Goal: Information Seeking & Learning: Learn about a topic

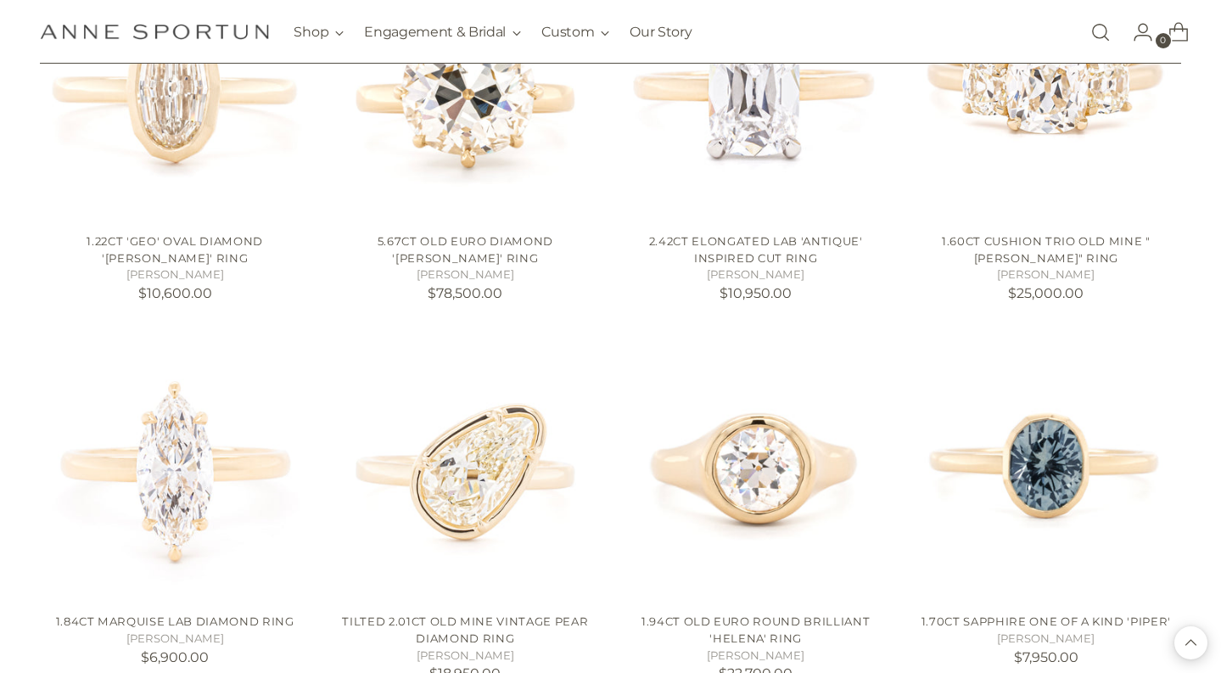
scroll to position [1262, 0]
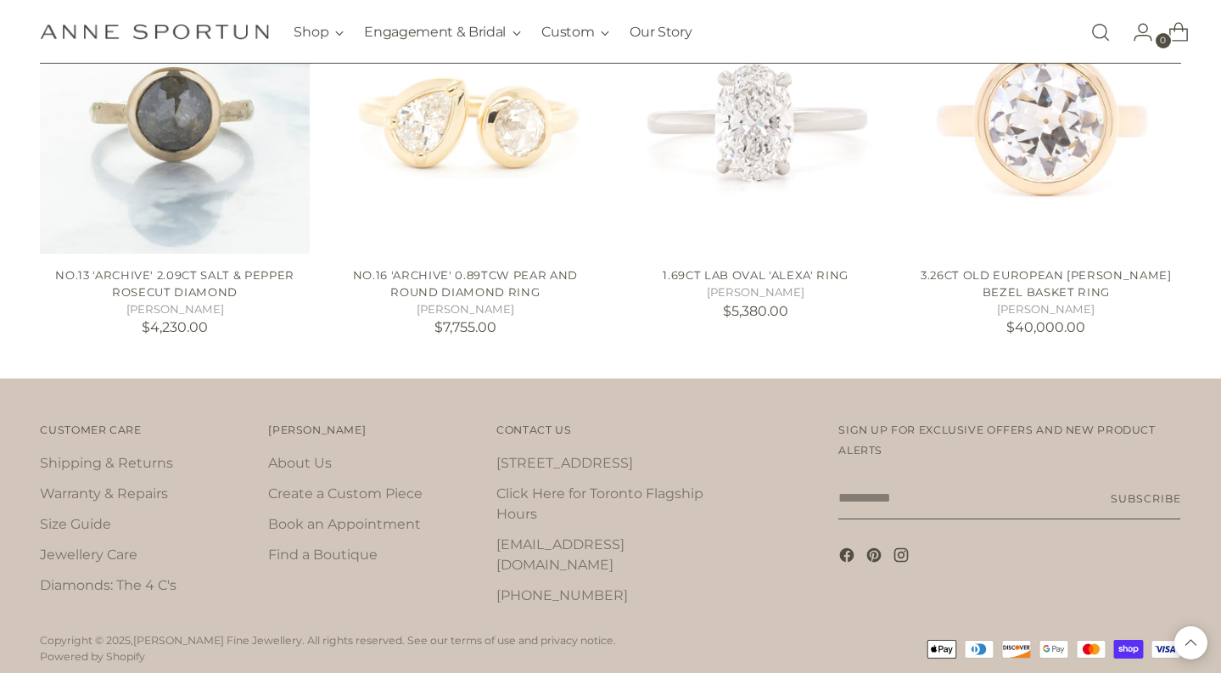
scroll to position [2371, 0]
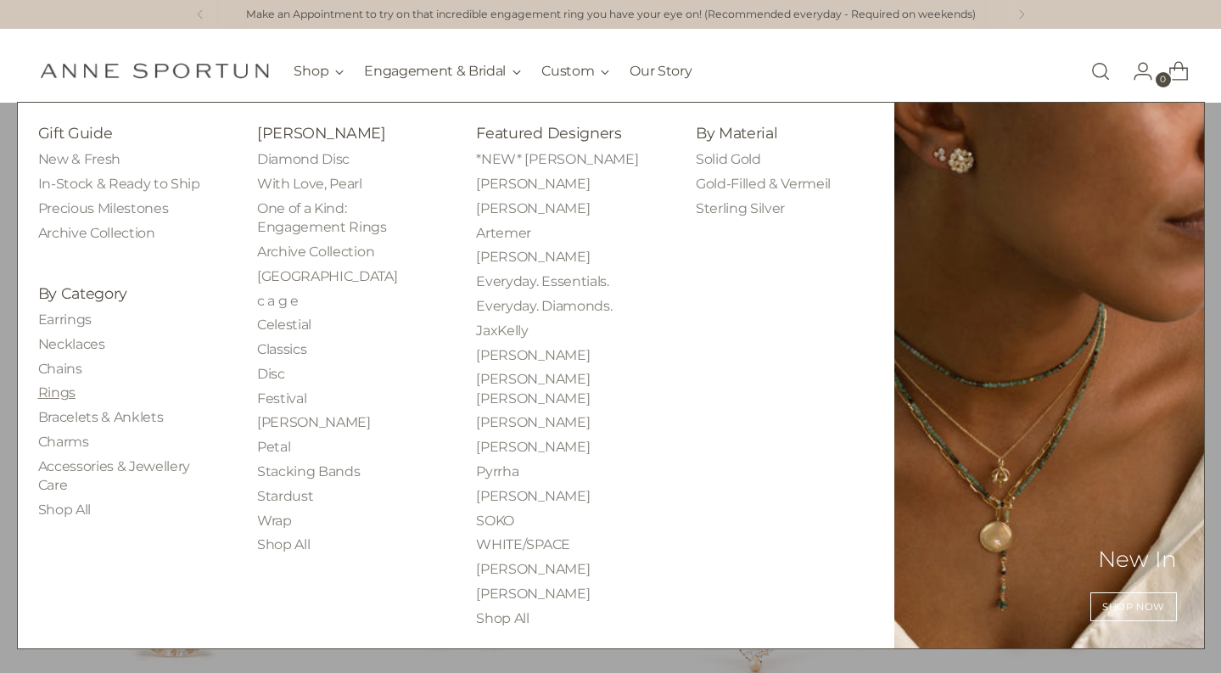
click at [56, 395] on link "Rings" at bounding box center [56, 392] width 37 height 16
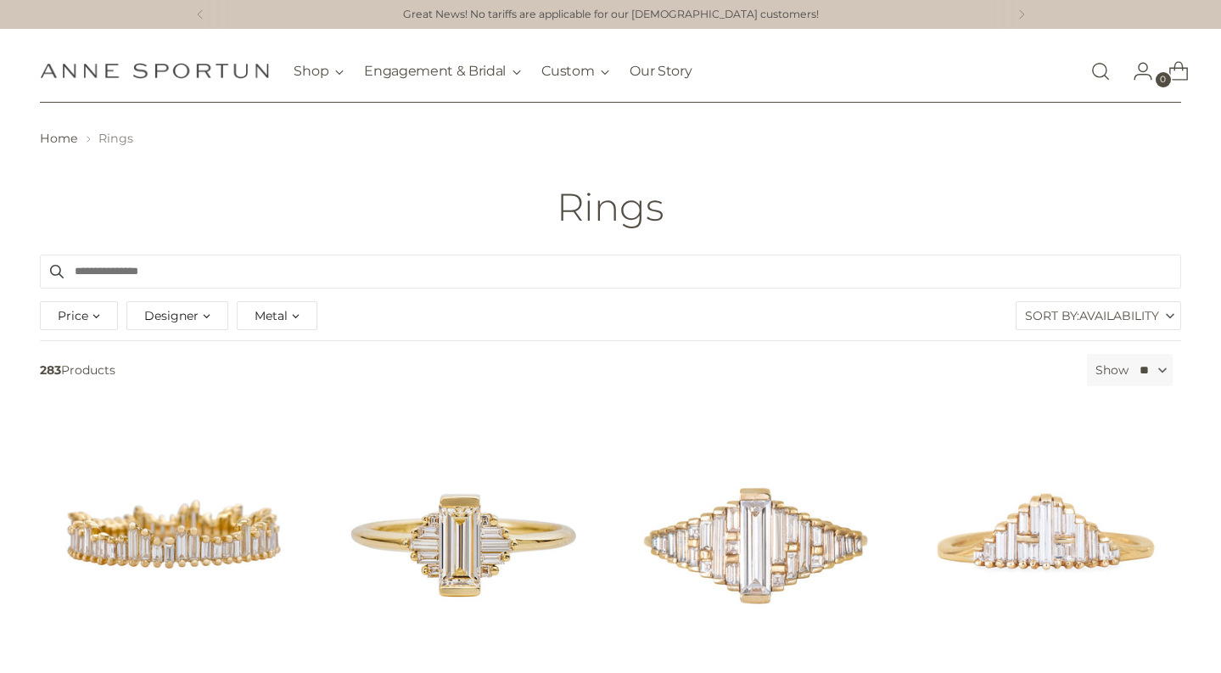
click at [301, 320] on div "Metal" at bounding box center [277, 315] width 81 height 29
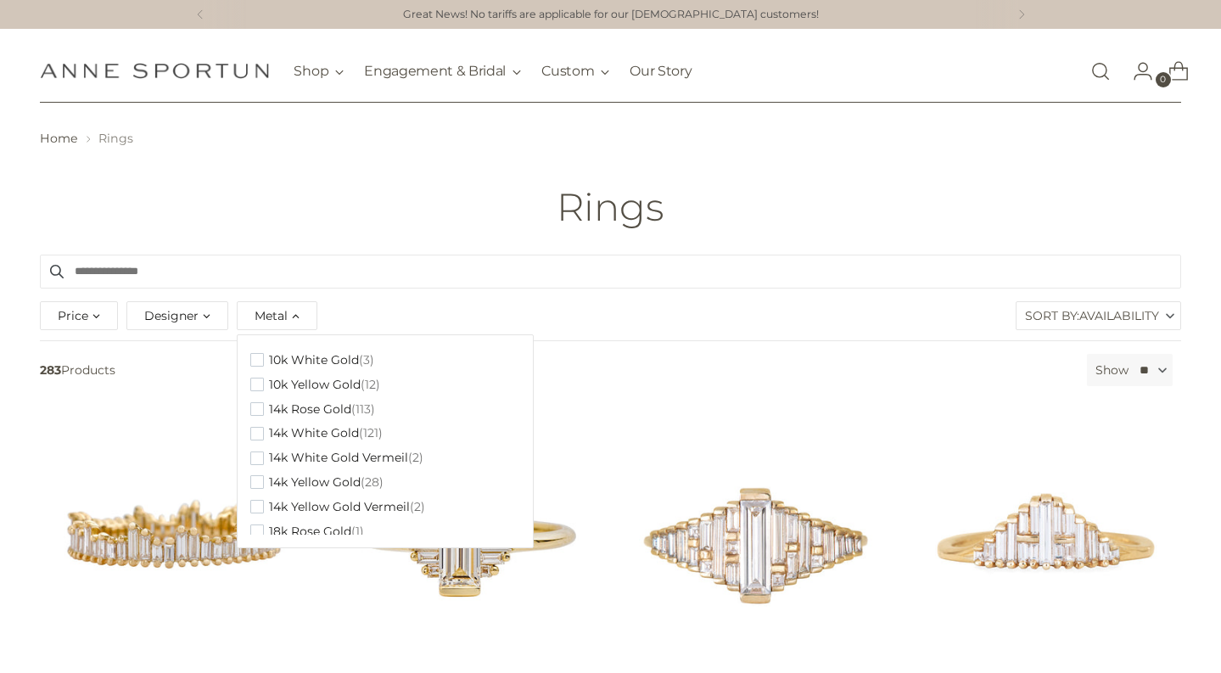
click at [300, 320] on div "Metal" at bounding box center [277, 315] width 81 height 29
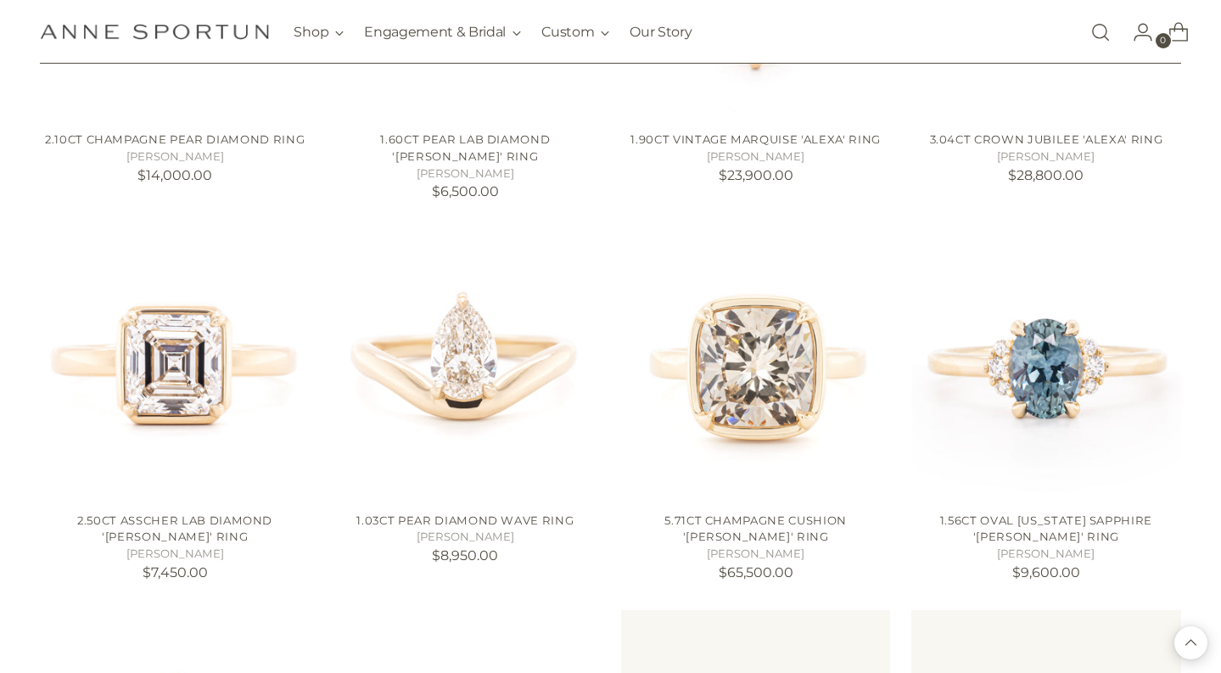
scroll to position [1322, 0]
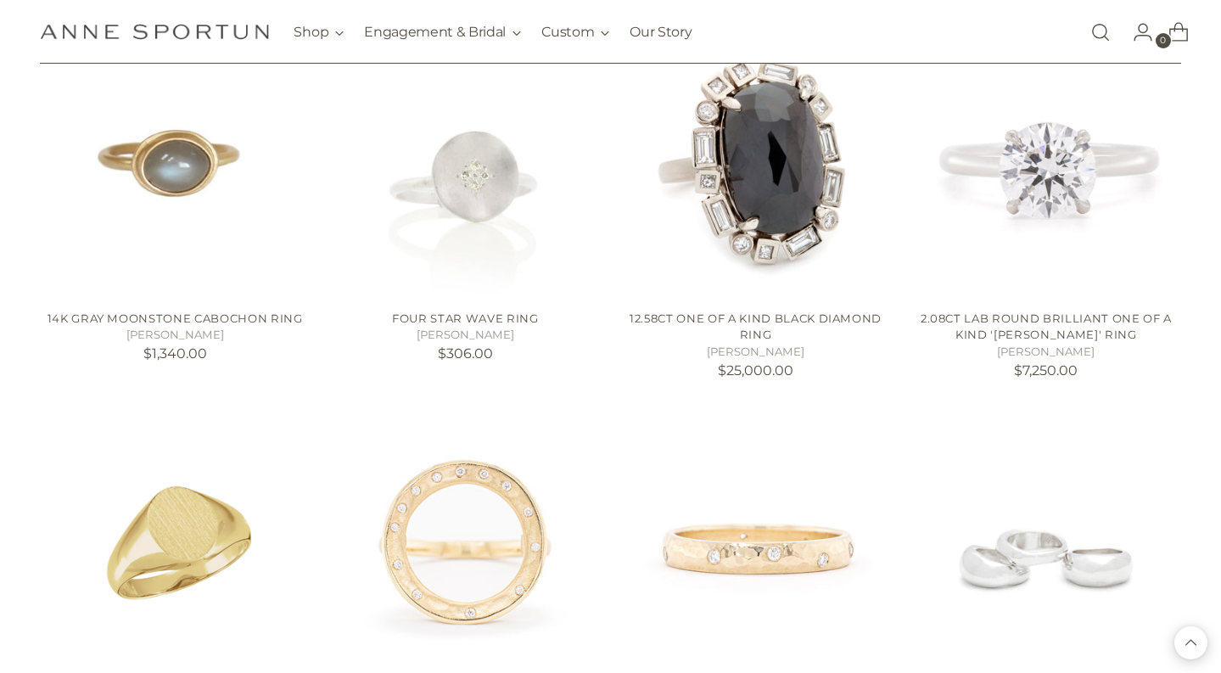
scroll to position [3068, 0]
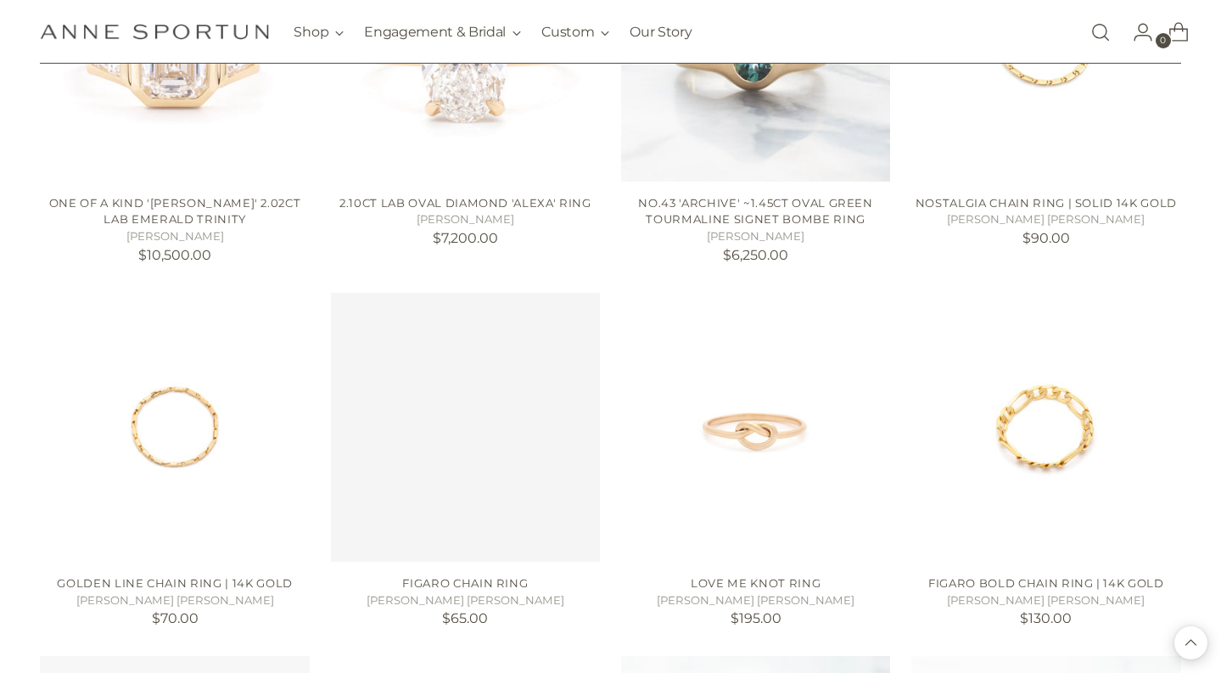
scroll to position [3972, 1]
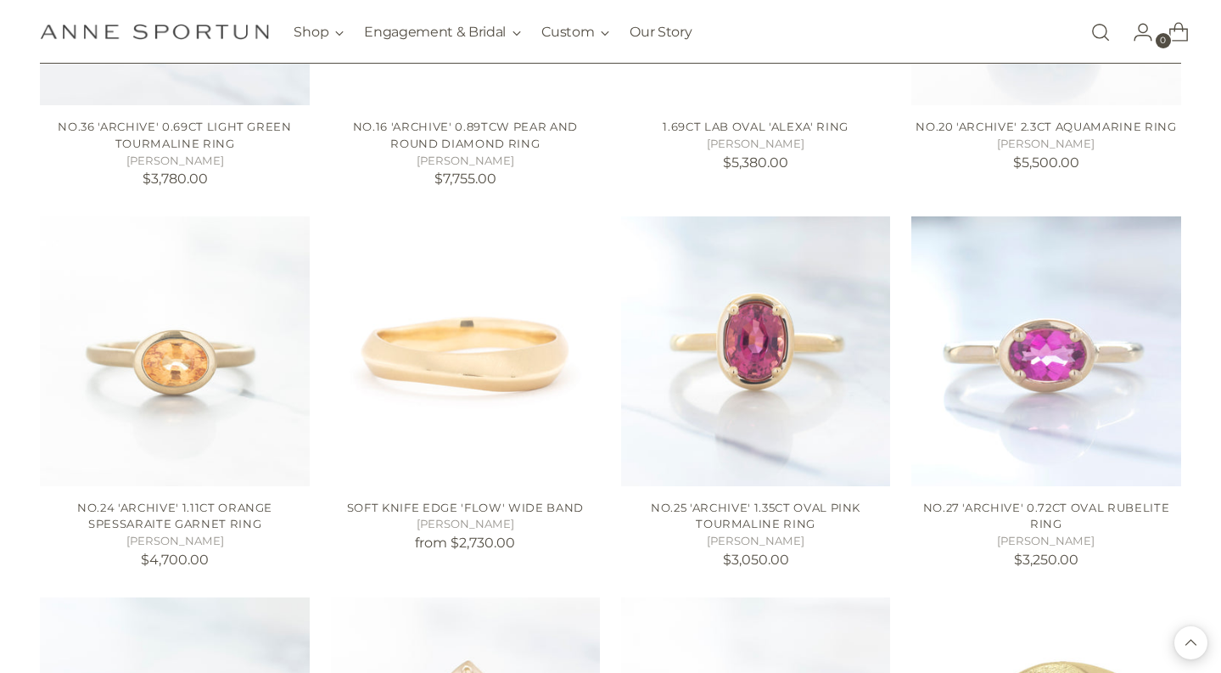
scroll to position [5887, 0]
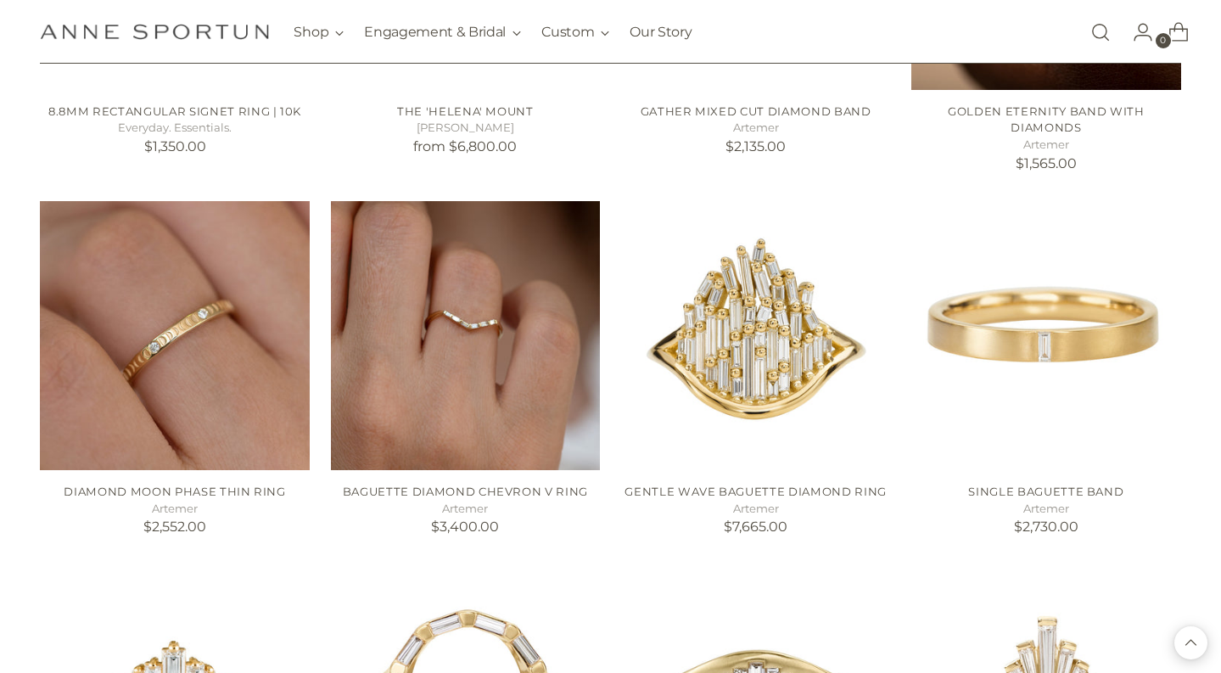
scroll to position [7049, 0]
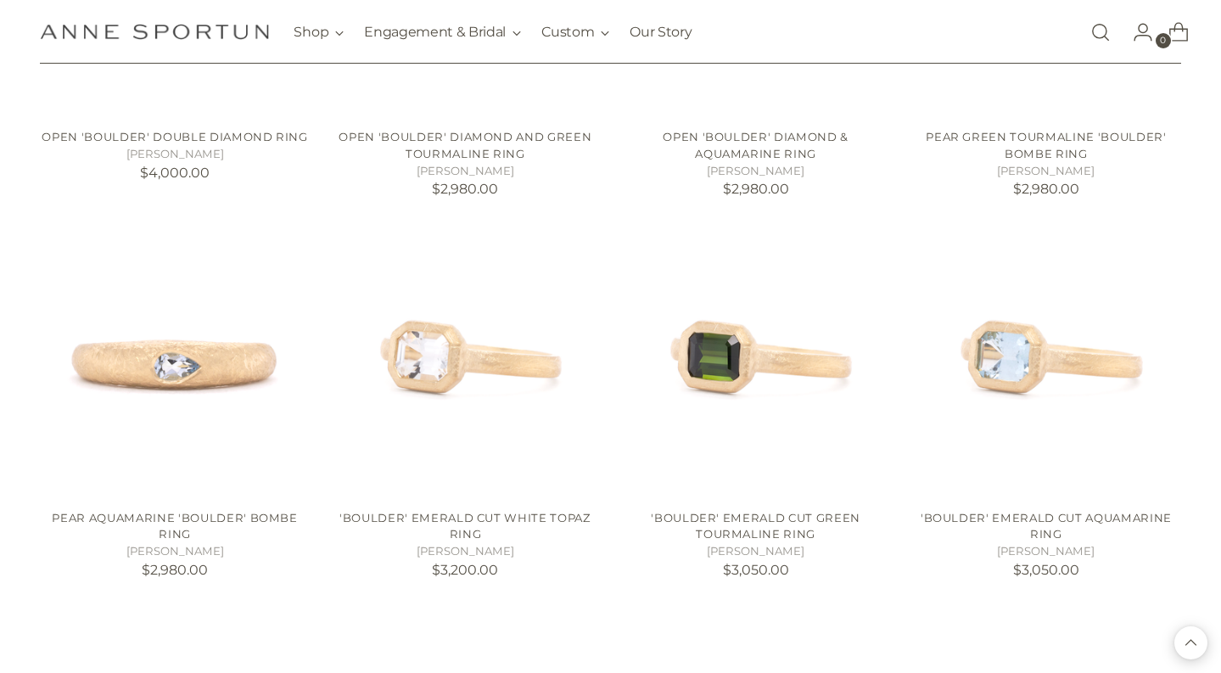
scroll to position [10012, 0]
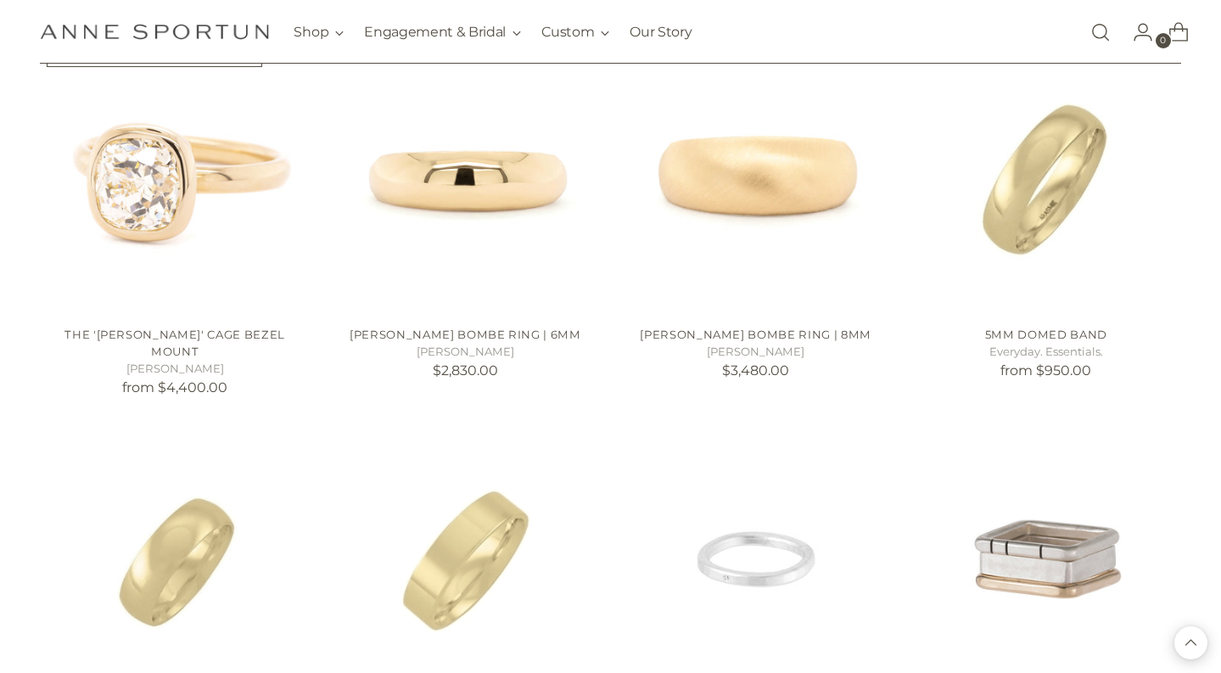
scroll to position [13203, 0]
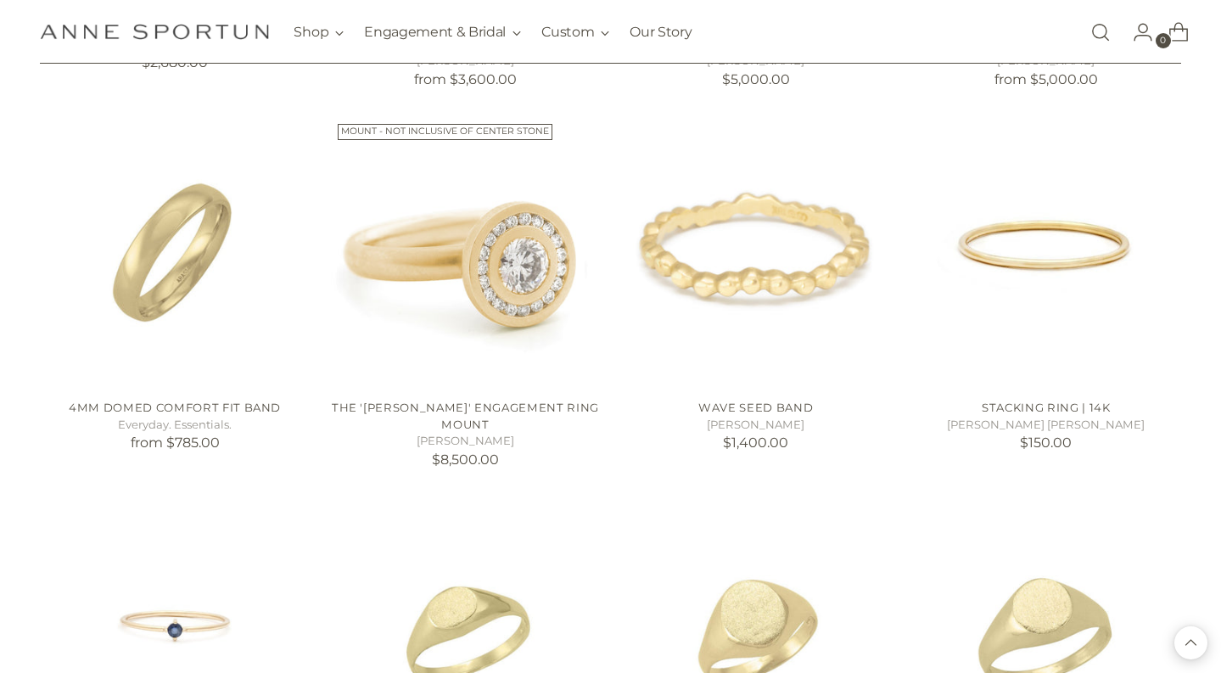
scroll to position [14993, 0]
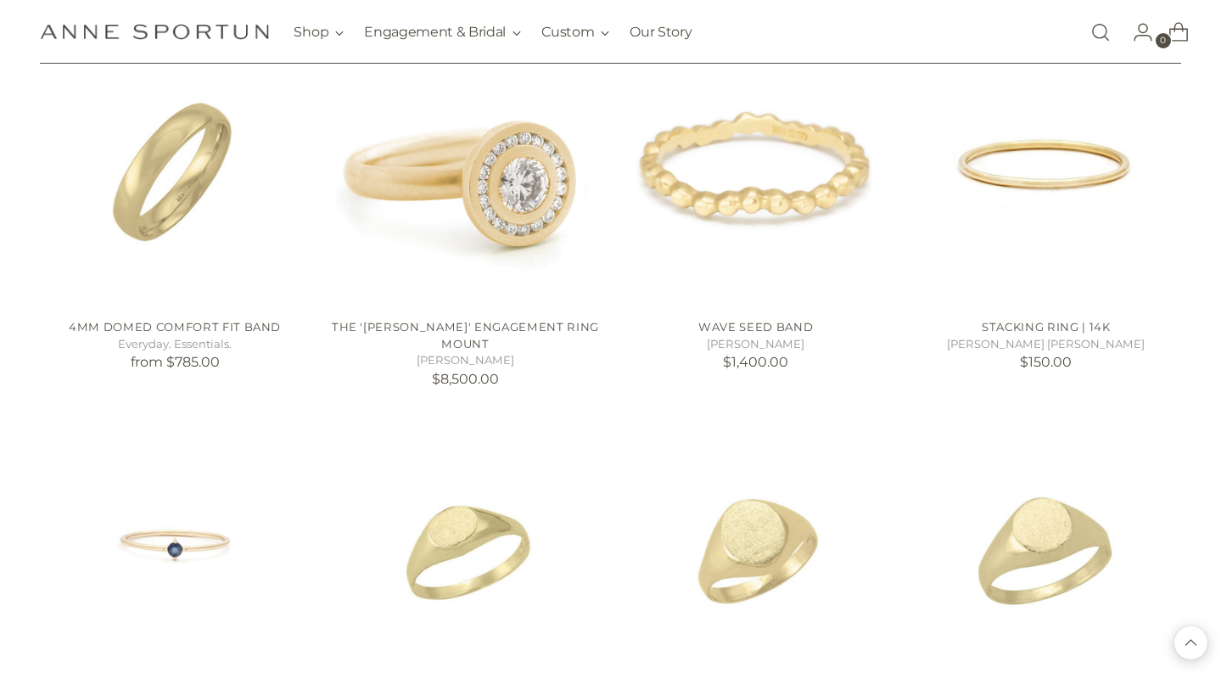
scroll to position [14923, 1]
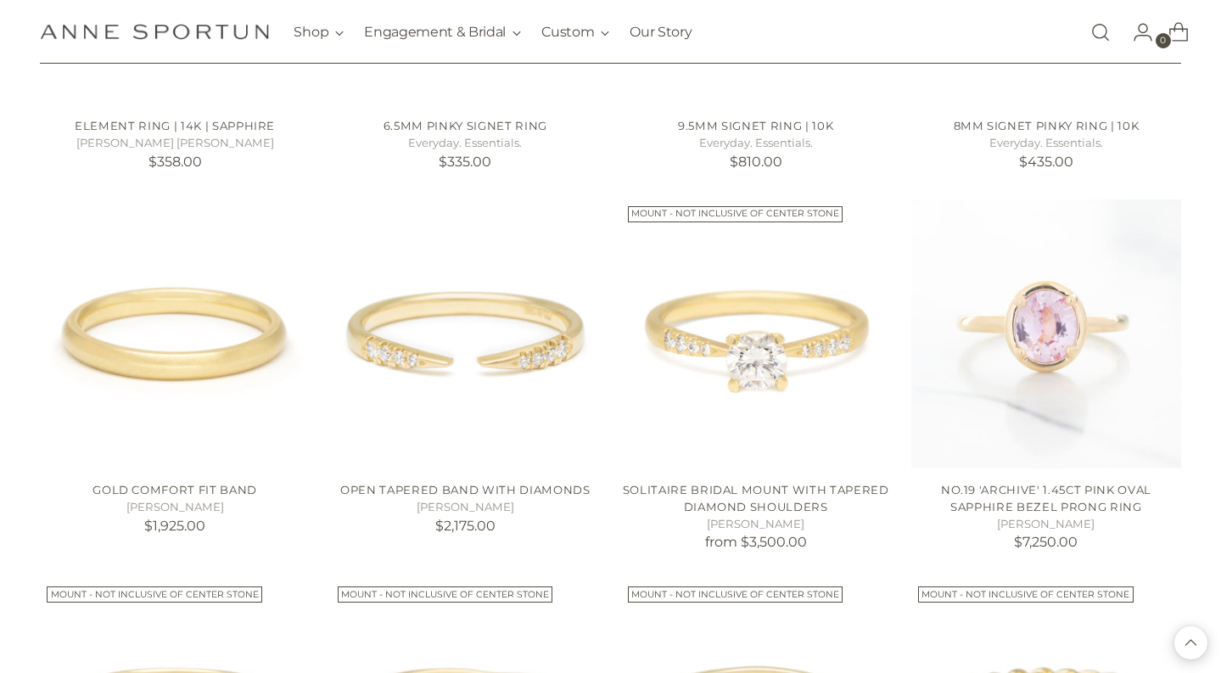
scroll to position [15646, 0]
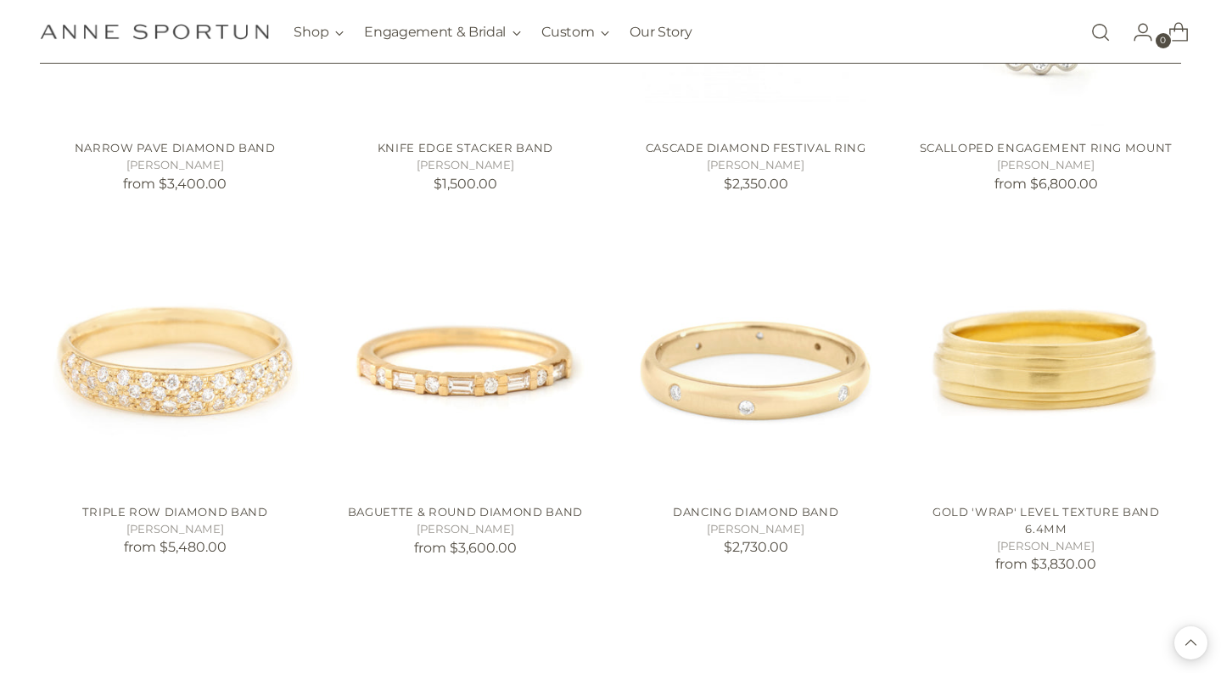
scroll to position [17502, 0]
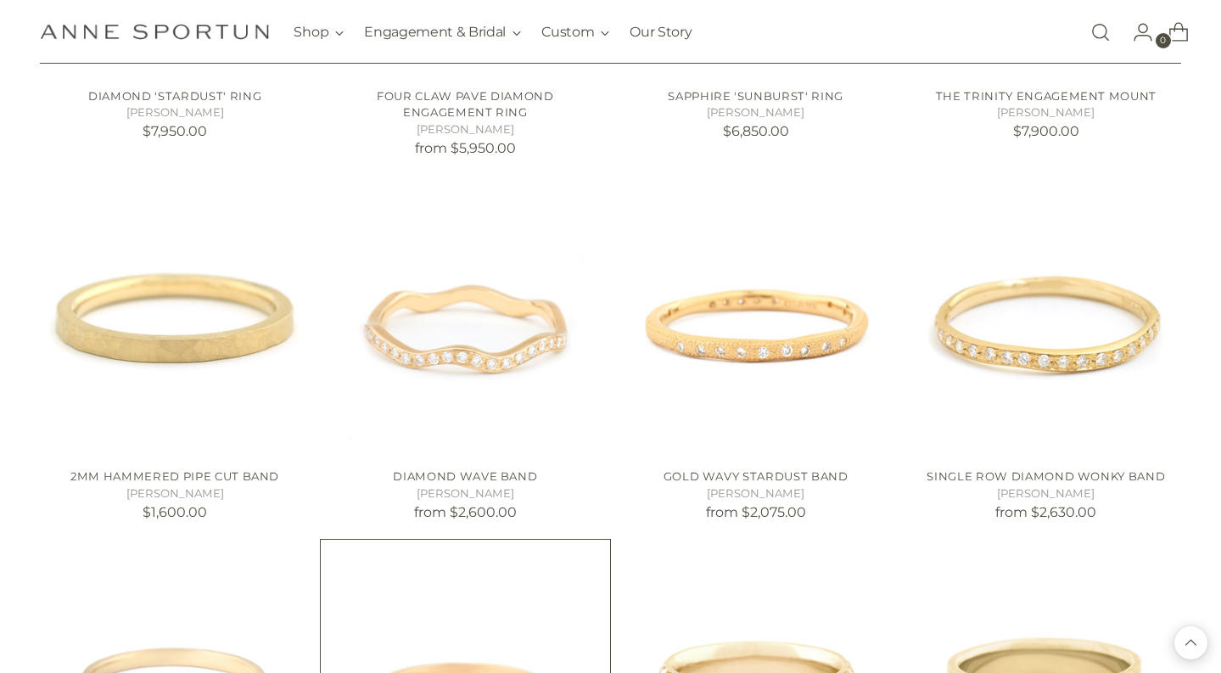
scroll to position [19066, 0]
